Goal: Task Accomplishment & Management: Complete application form

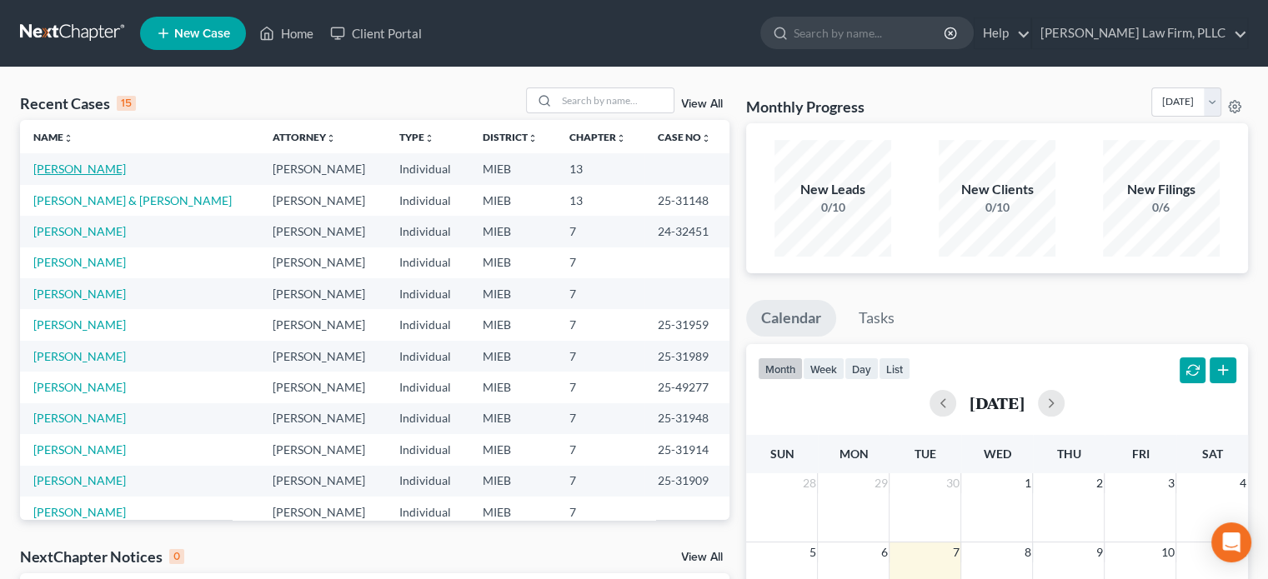
click at [90, 162] on link "[PERSON_NAME]" at bounding box center [79, 169] width 93 height 14
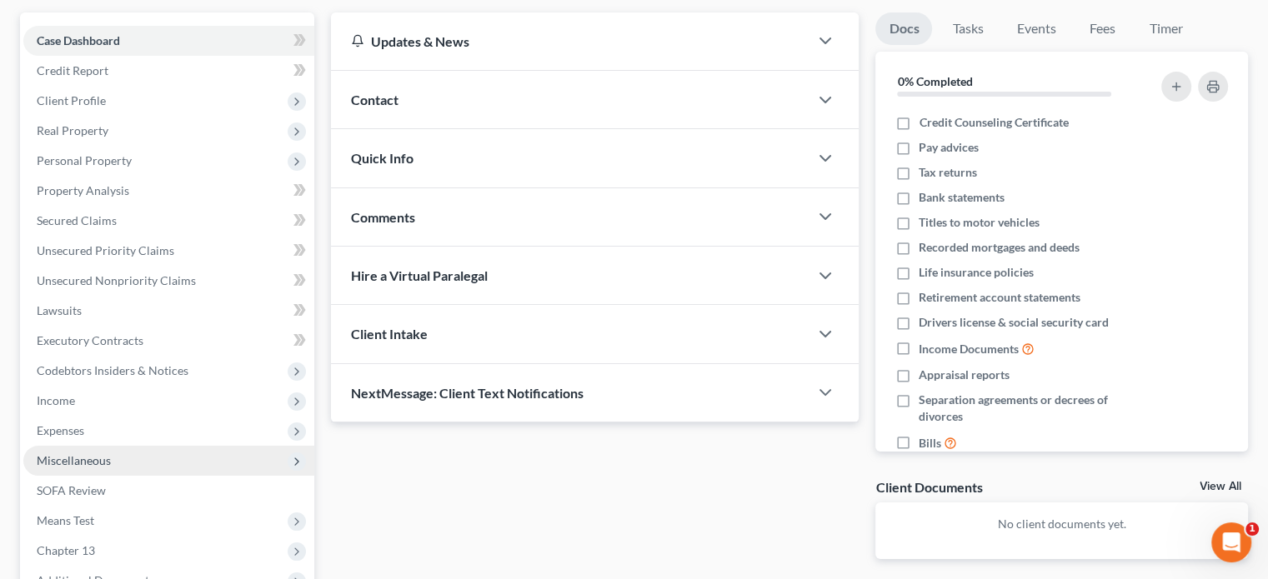
scroll to position [167, 0]
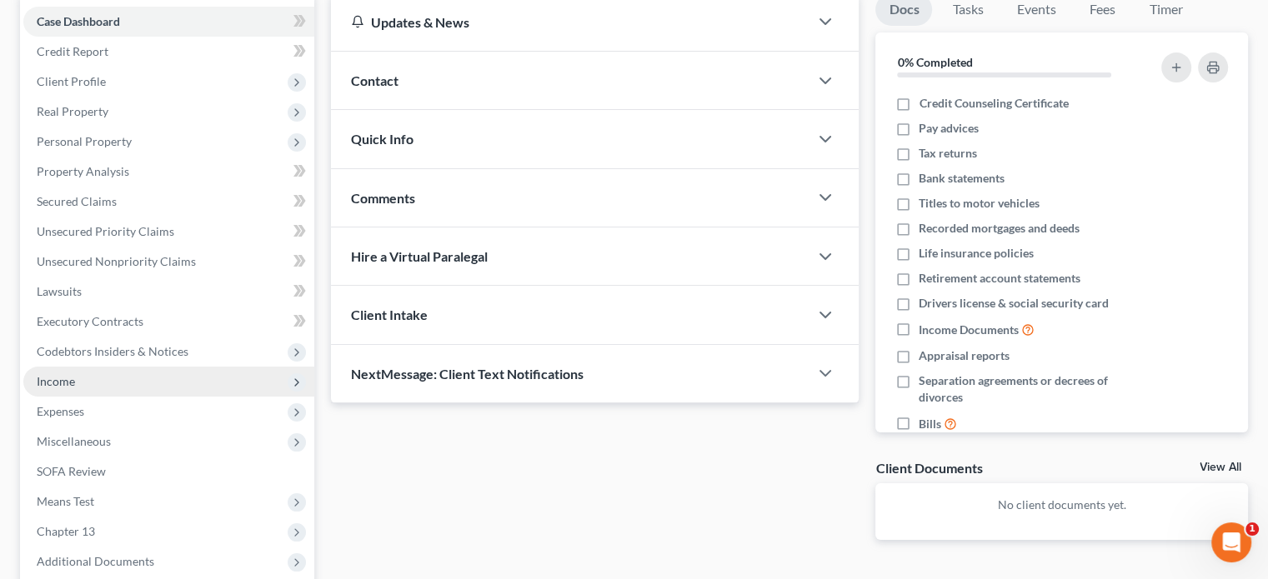
click at [73, 382] on span "Income" at bounding box center [56, 381] width 38 height 14
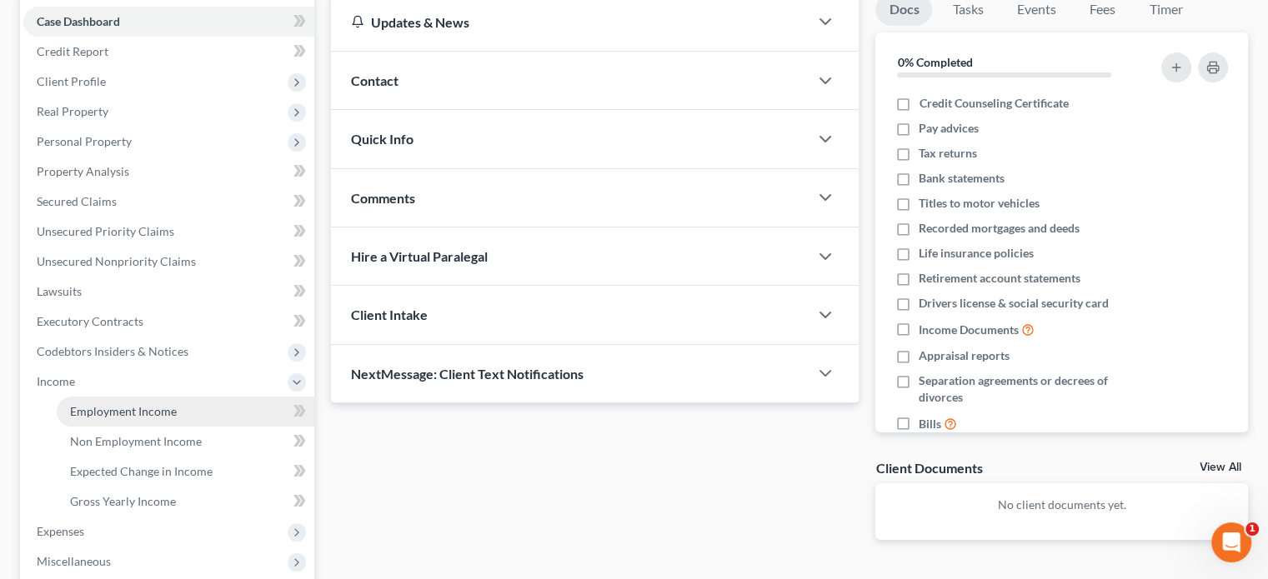
click at [86, 407] on span "Employment Income" at bounding box center [123, 411] width 107 height 14
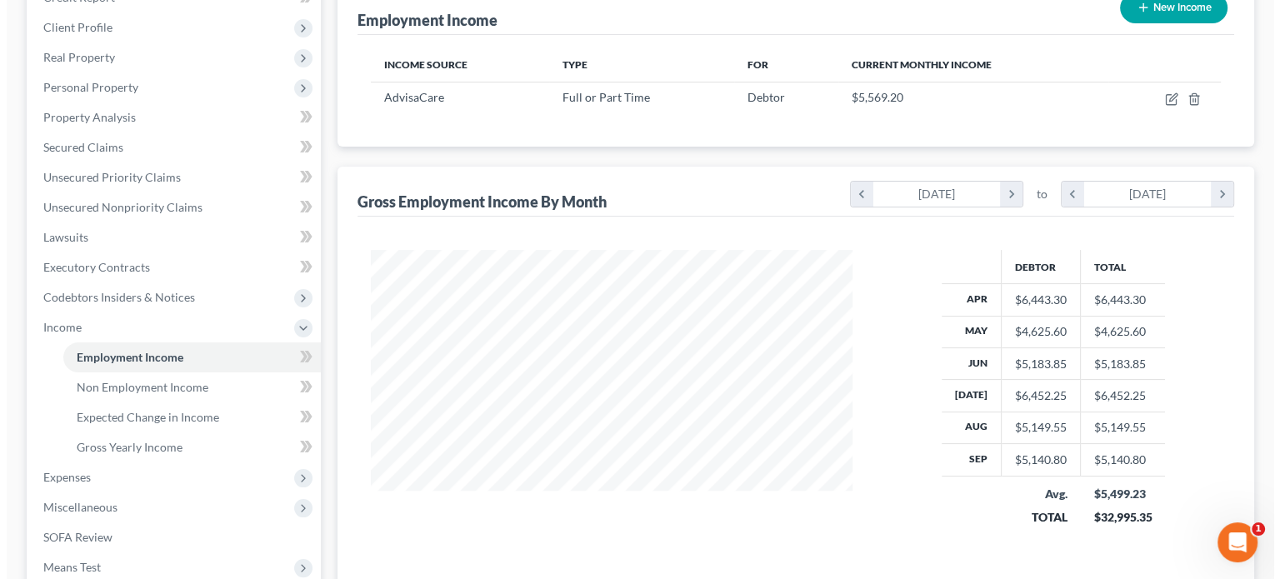
scroll to position [250, 0]
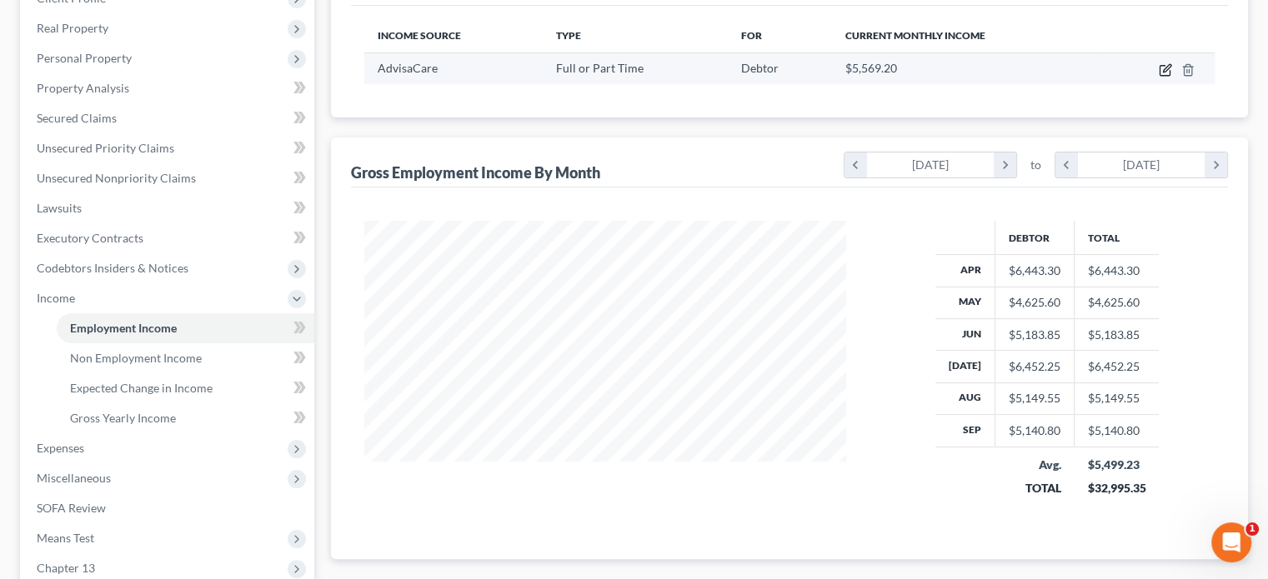
click at [1167, 68] on icon "button" at bounding box center [1167, 68] width 8 height 8
select select "0"
select select "23"
select select "3"
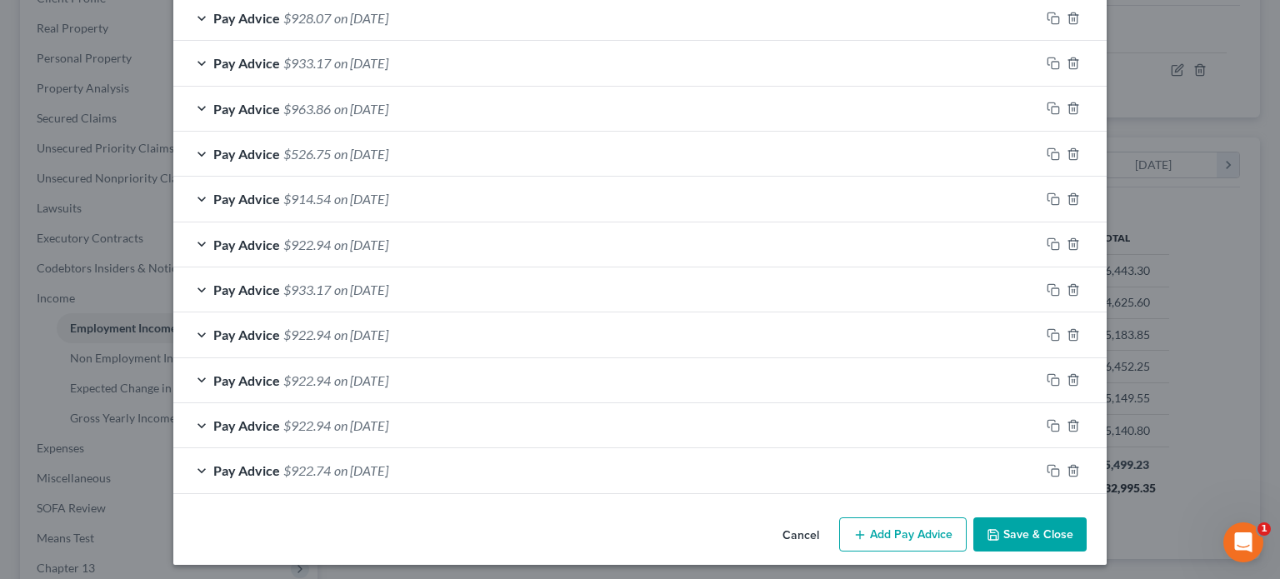
scroll to position [1277, 0]
click at [874, 533] on button "Add Pay Advice" at bounding box center [903, 535] width 128 height 35
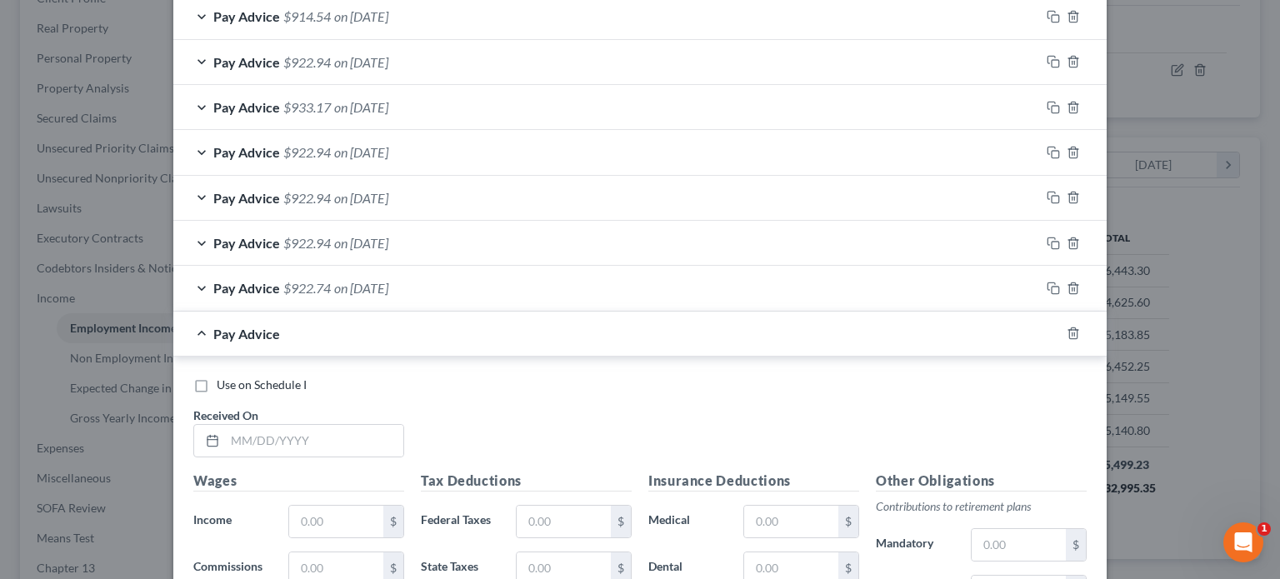
scroll to position [1527, 0]
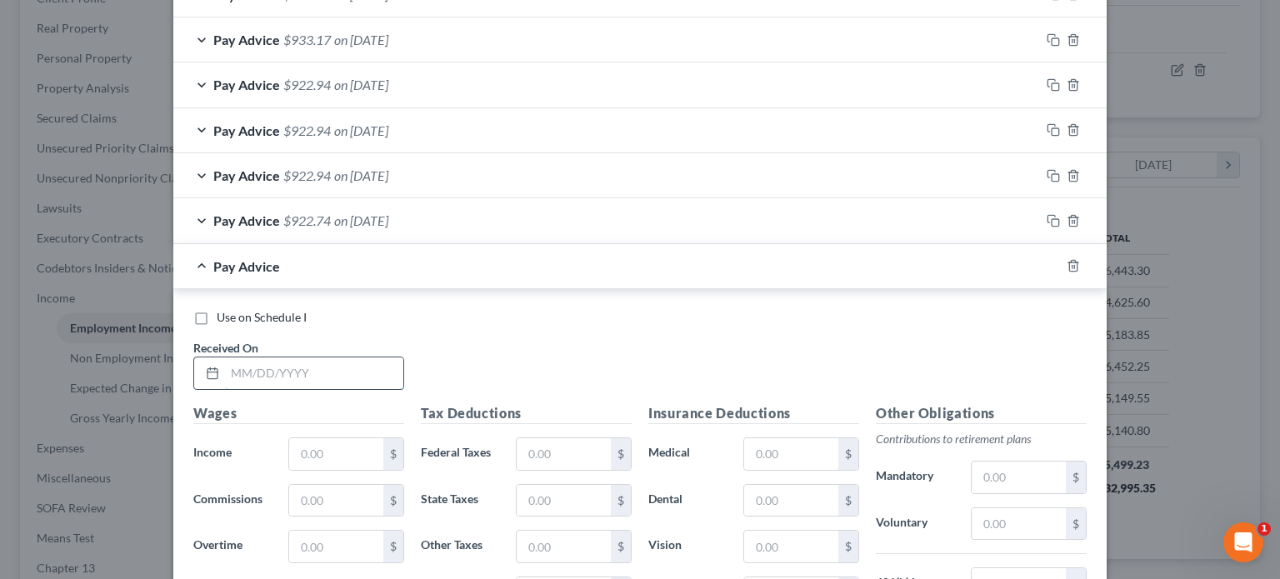
click at [316, 358] on input "text" at bounding box center [314, 374] width 178 height 32
type input "[DATE]"
type input "1,145.20"
type input "85.68"
type input "16.24"
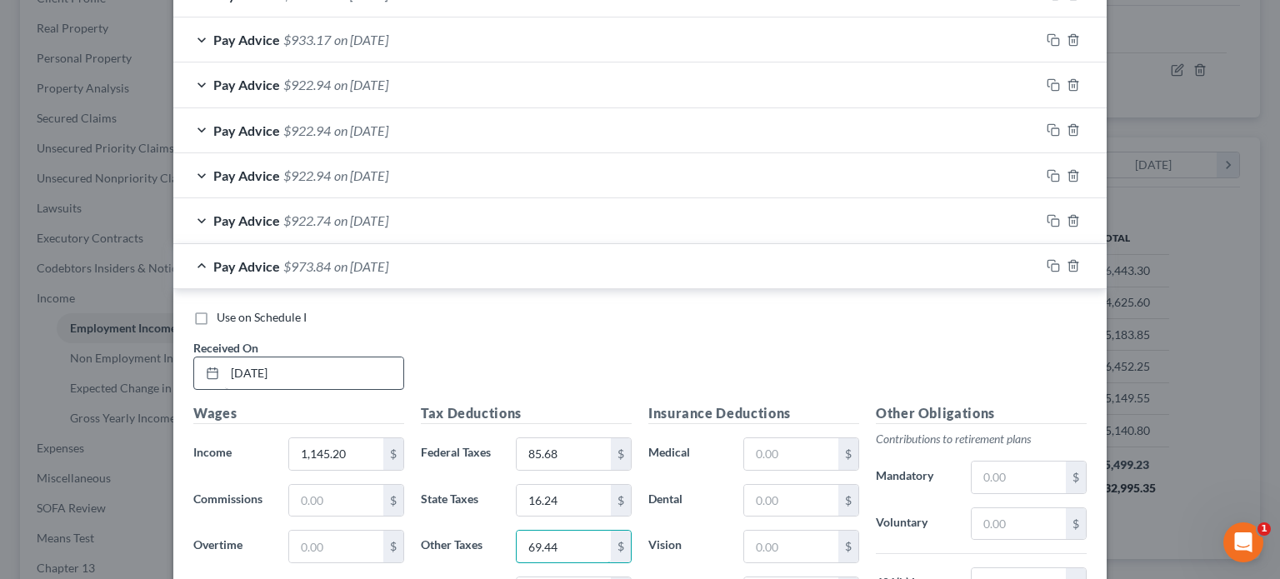
type input "69.44"
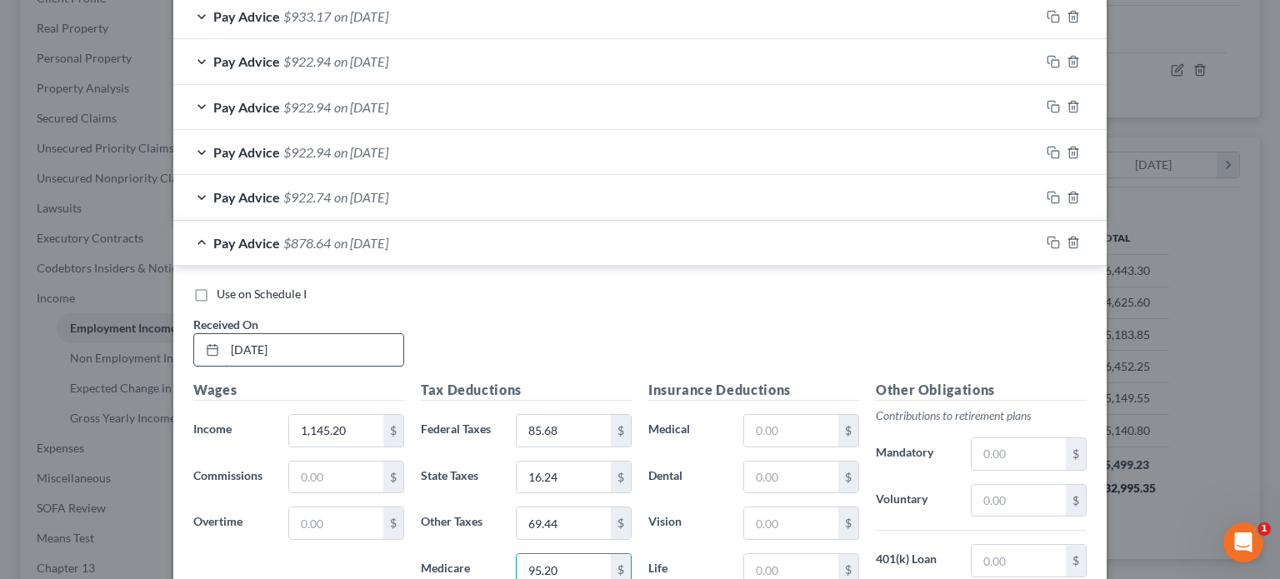
type input "95.20"
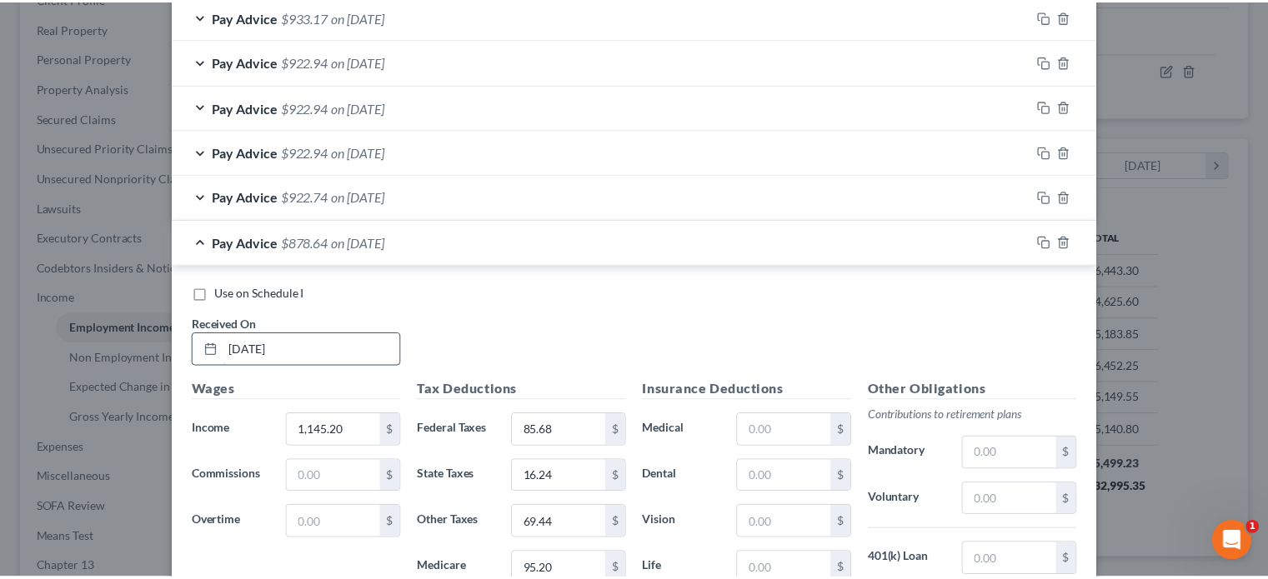
scroll to position [1821, 0]
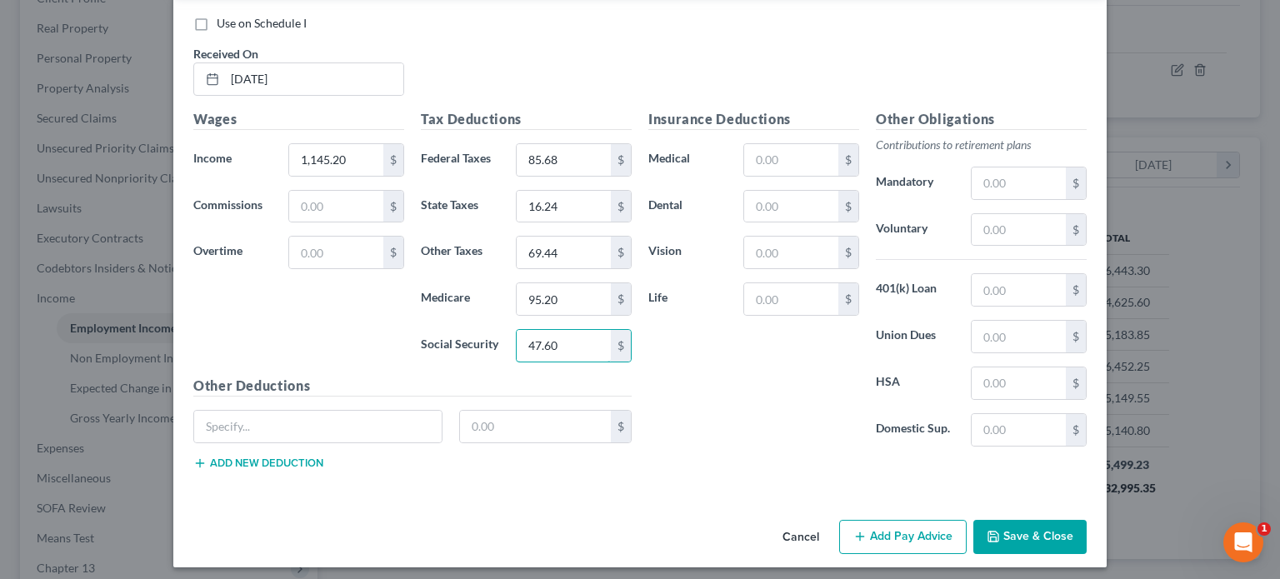
type input "47.60"
click at [1024, 533] on button "Save & Close" at bounding box center [1030, 537] width 113 height 35
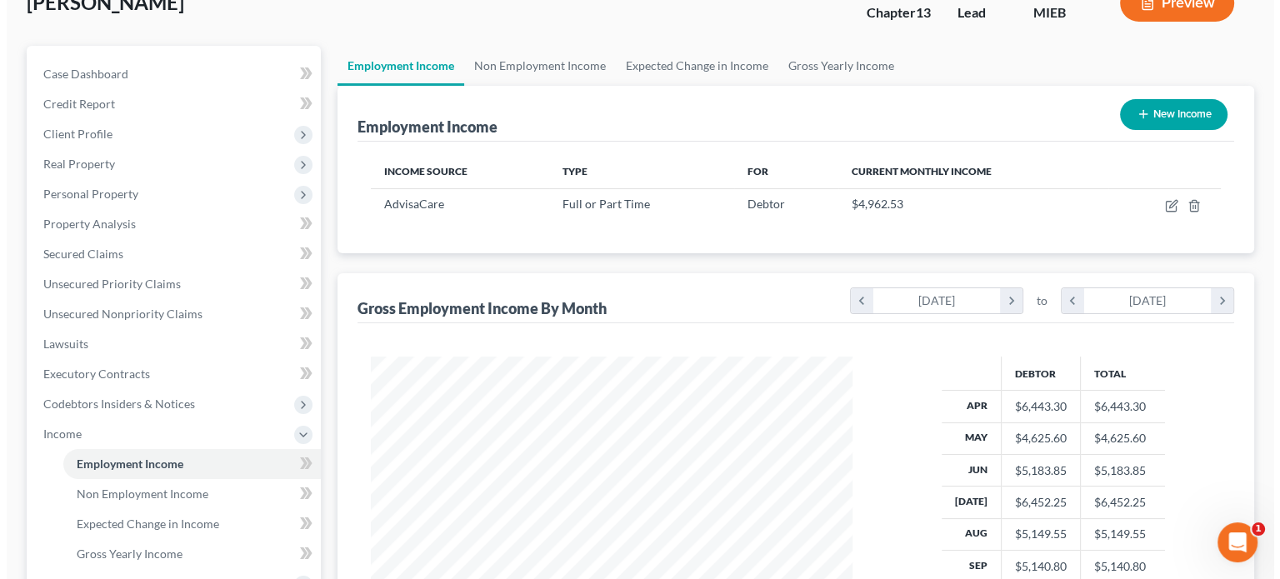
scroll to position [83, 0]
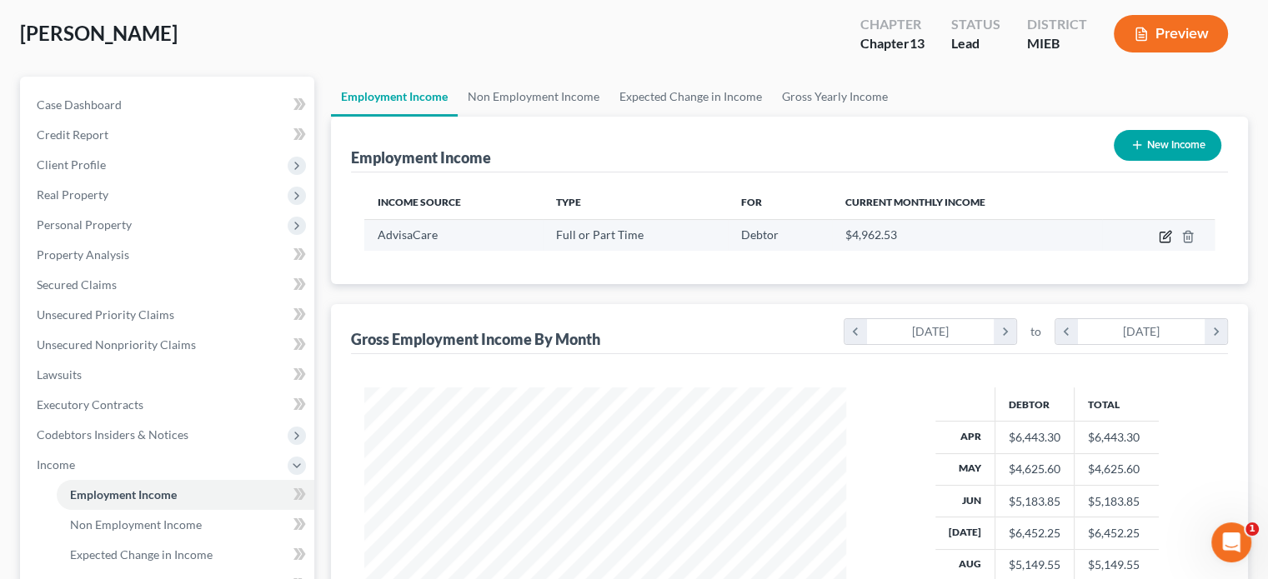
click at [1163, 235] on icon "button" at bounding box center [1165, 236] width 13 height 13
select select "0"
select select "23"
select select "3"
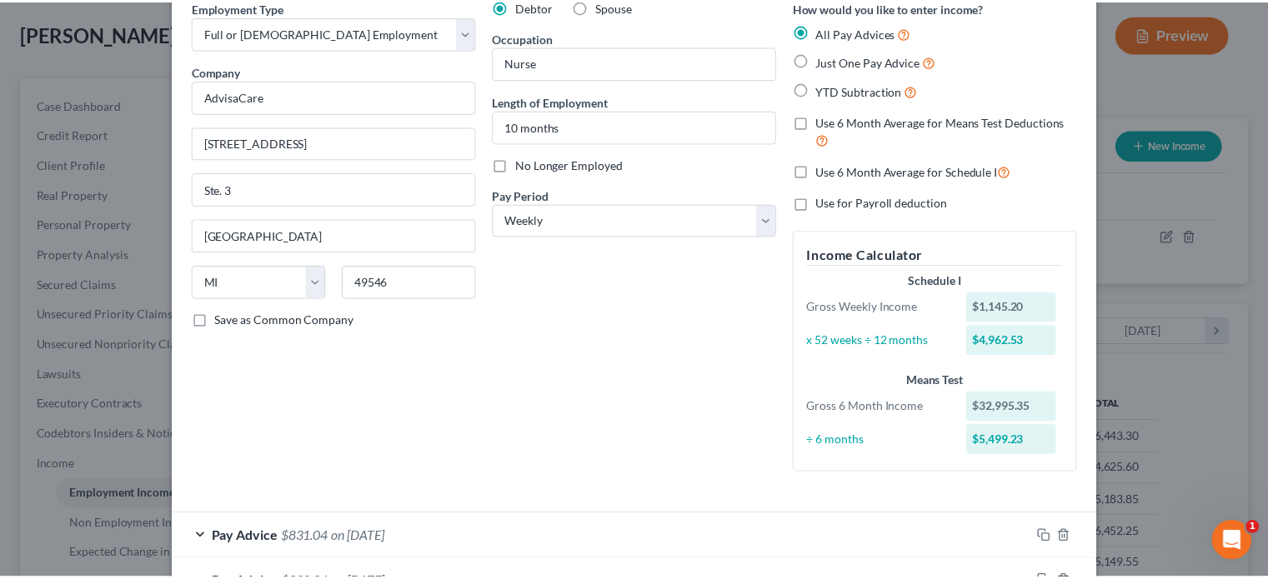
scroll to position [0, 0]
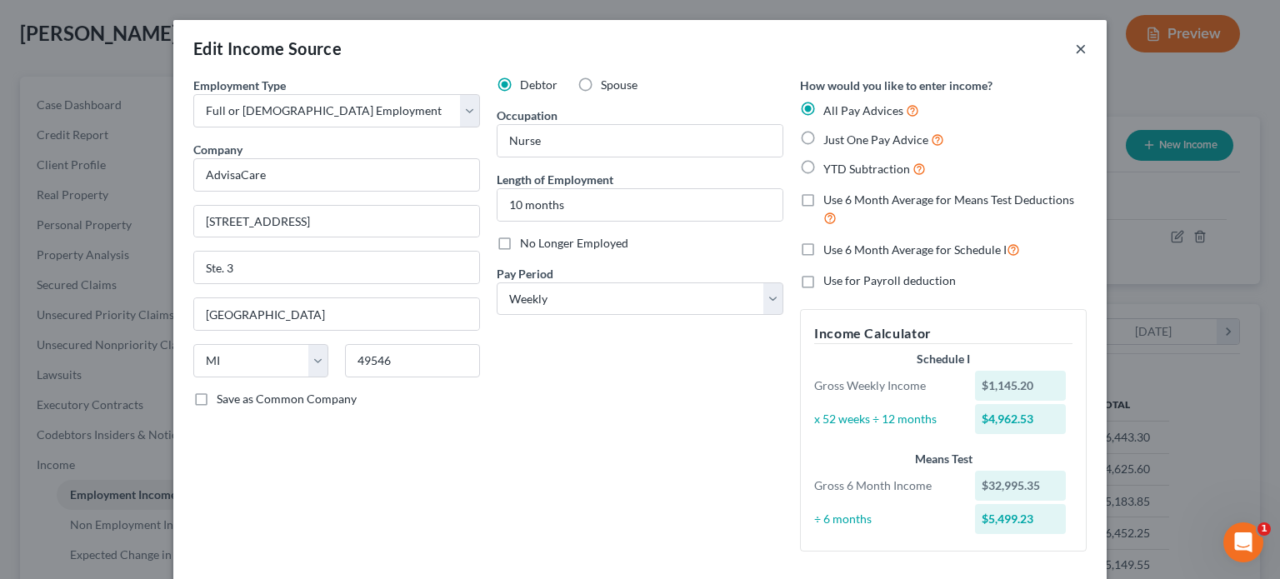
click at [1075, 51] on button "×" at bounding box center [1081, 48] width 12 height 20
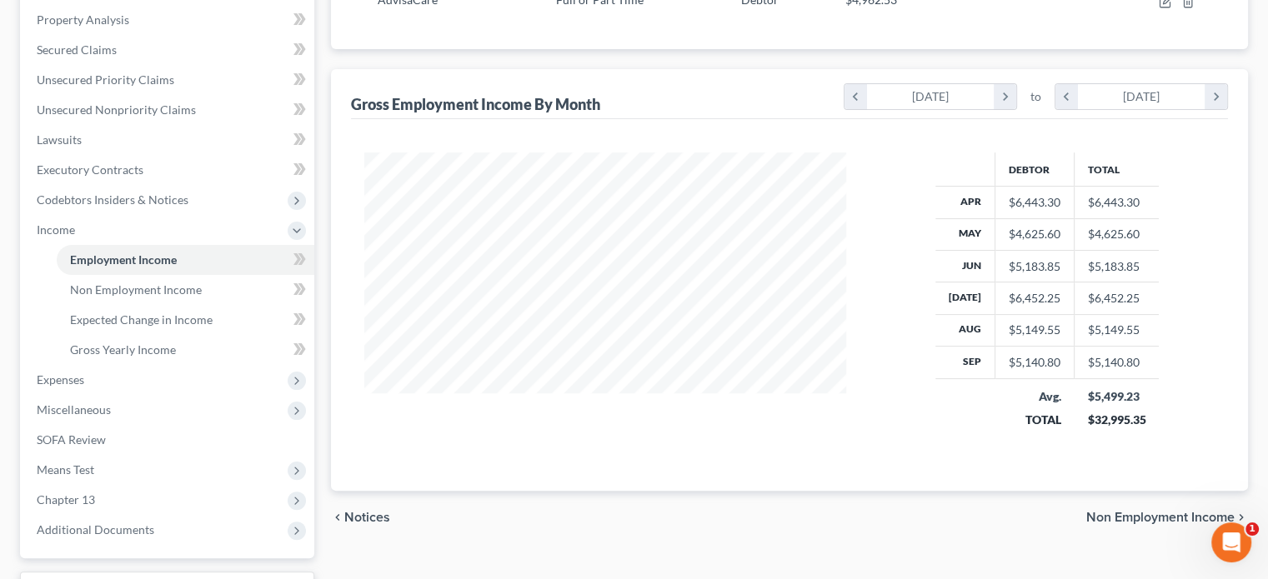
scroll to position [333, 0]
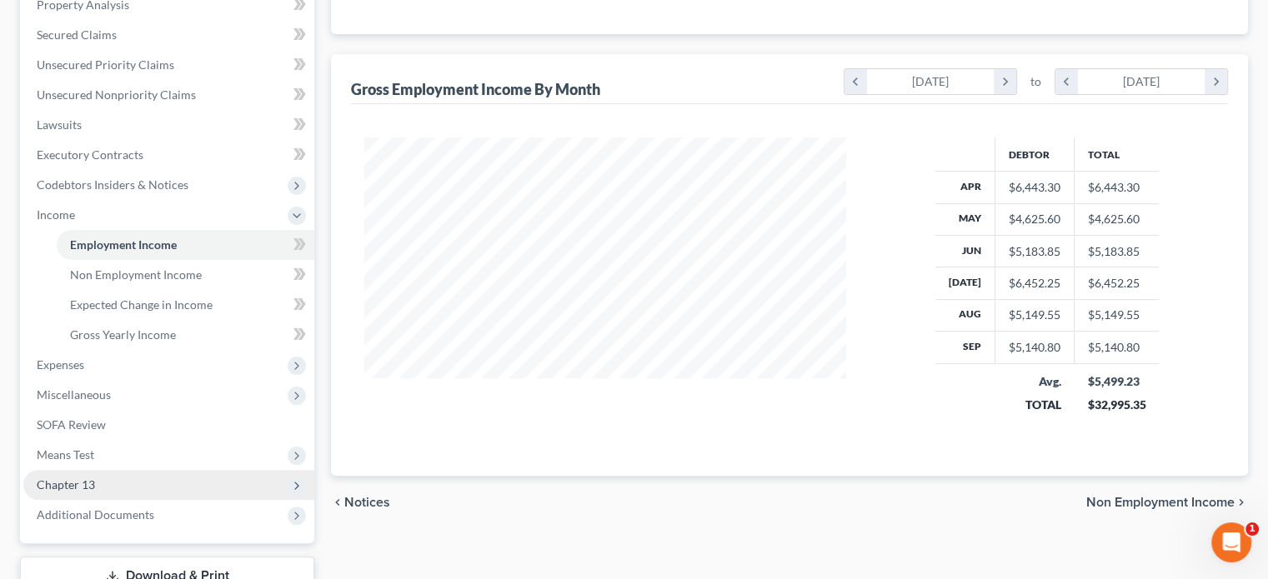
click at [90, 483] on span "Chapter 13" at bounding box center [66, 485] width 58 height 14
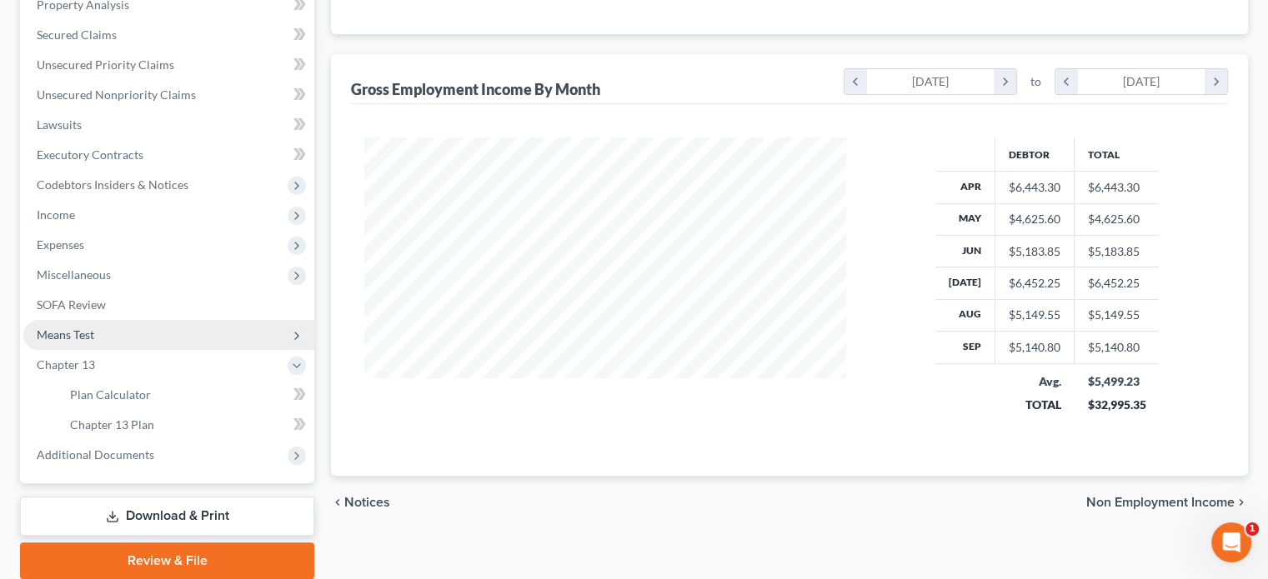
click at [111, 330] on span "Means Test" at bounding box center [168, 335] width 291 height 30
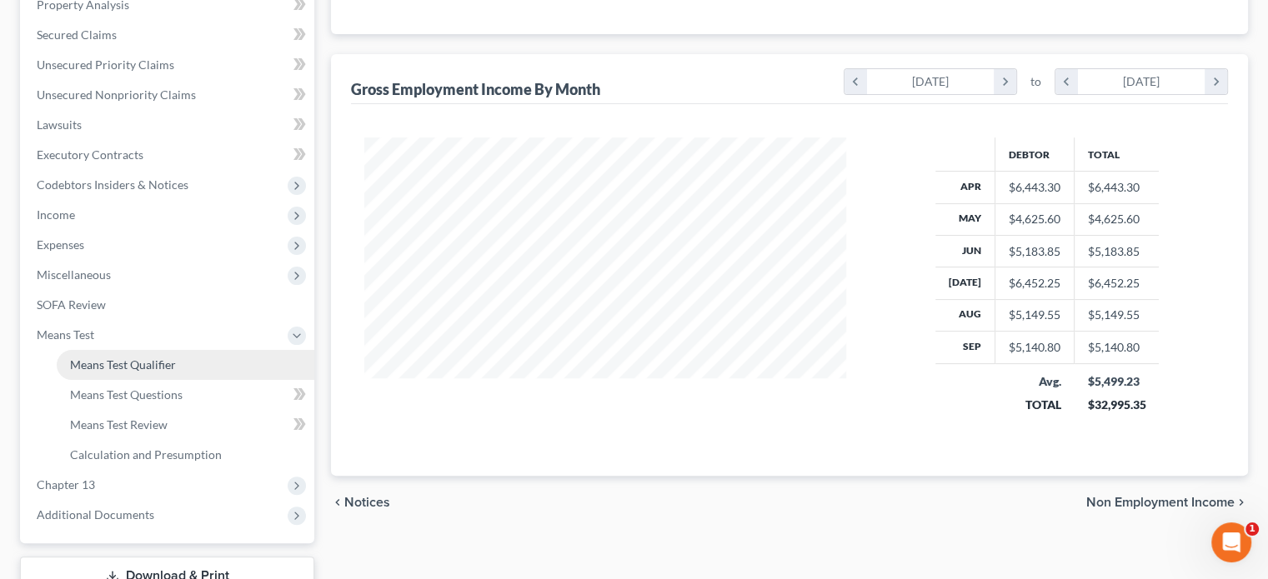
click at [113, 363] on span "Means Test Qualifier" at bounding box center [123, 365] width 106 height 14
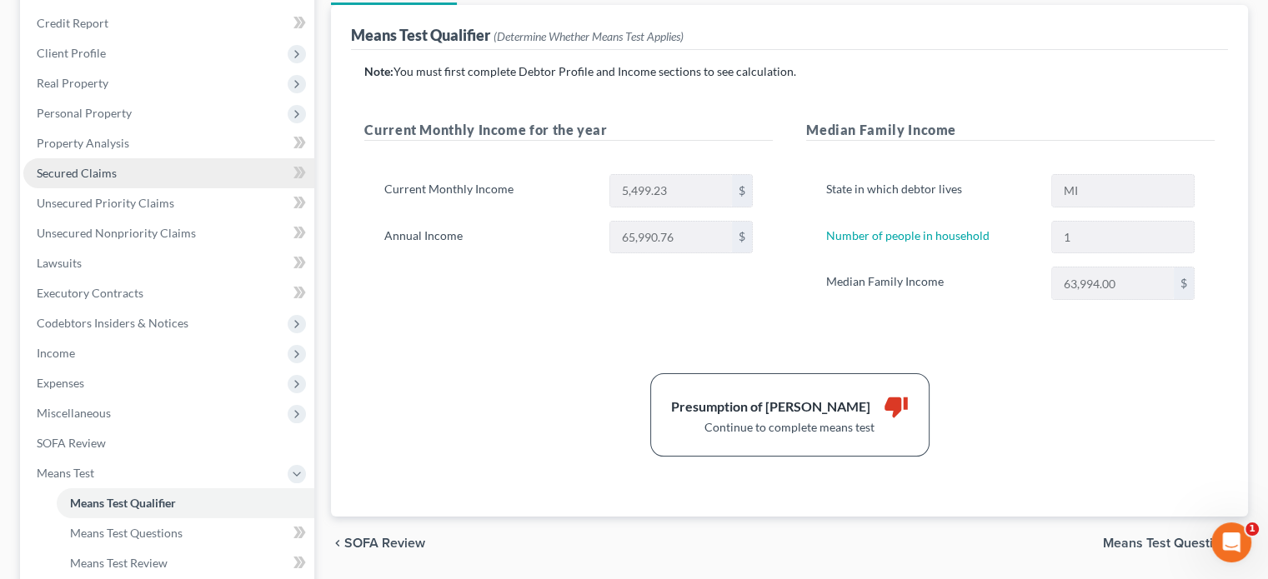
scroll to position [167, 0]
